Goal: Task Accomplishment & Management: Manage account settings

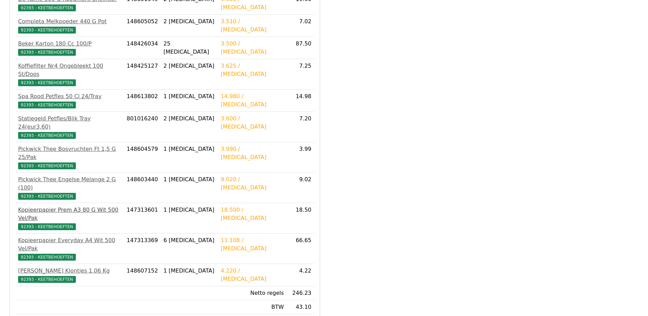
scroll to position [171, 0]
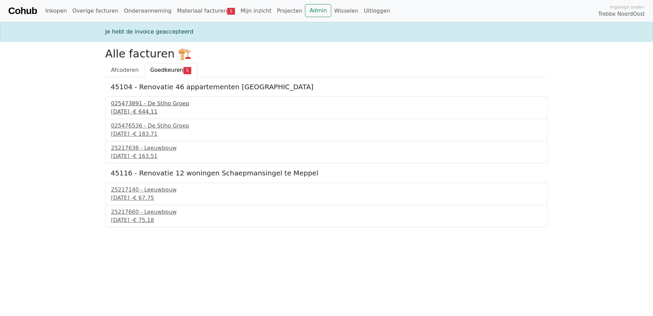
click at [133, 106] on div "025473891 - De Stiho Groep" at bounding box center [326, 103] width 431 height 8
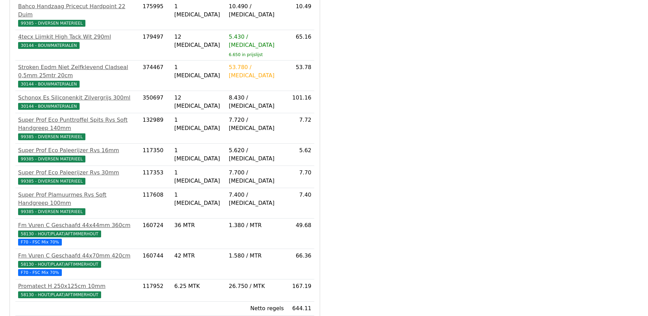
scroll to position [233, 0]
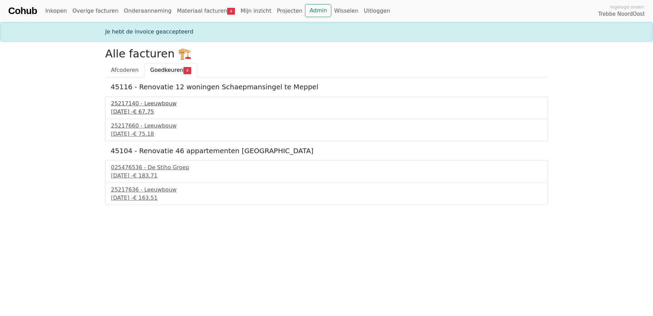
click at [139, 106] on div "25217140 - Leeuwbouw" at bounding box center [326, 103] width 431 height 8
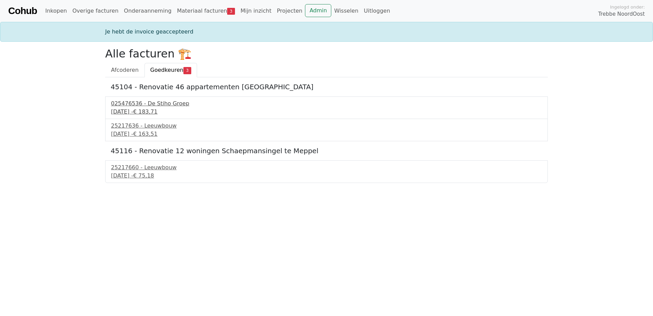
click at [142, 113] on div "[DATE] - € 183,71" at bounding box center [326, 112] width 431 height 8
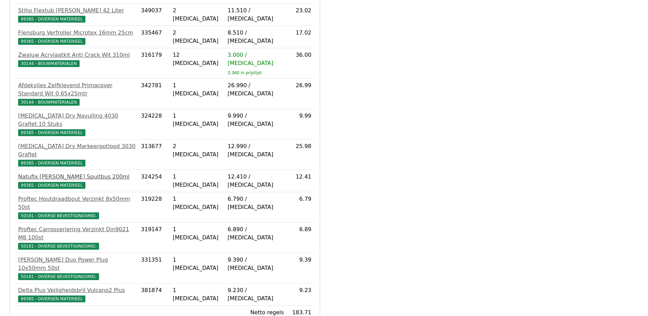
scroll to position [171, 0]
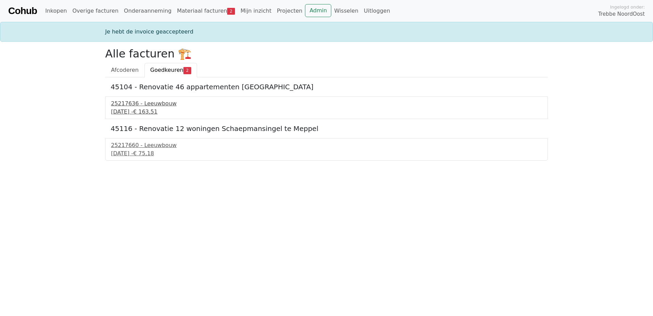
click at [131, 106] on div "25217636 - Leeuwbouw" at bounding box center [326, 103] width 431 height 8
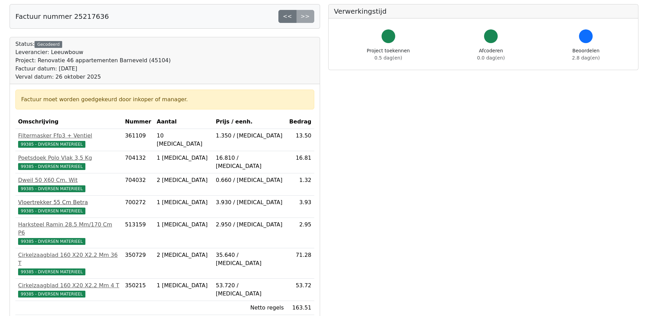
scroll to position [68, 0]
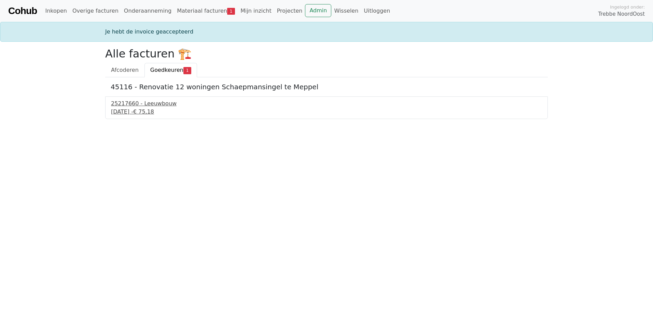
click at [138, 107] on div "25217660 - Leeuwbouw" at bounding box center [326, 103] width 431 height 8
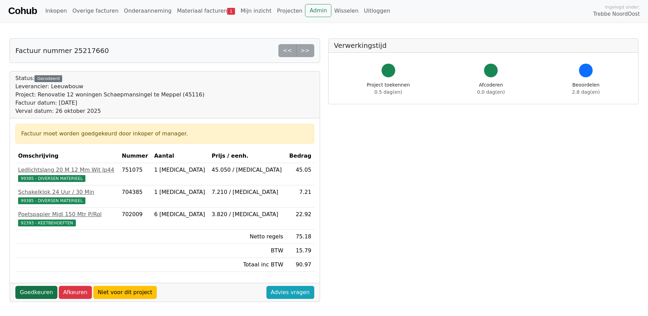
click at [29, 290] on link "Goedkeuren" at bounding box center [36, 292] width 42 height 13
